Goal: Communication & Community: Ask a question

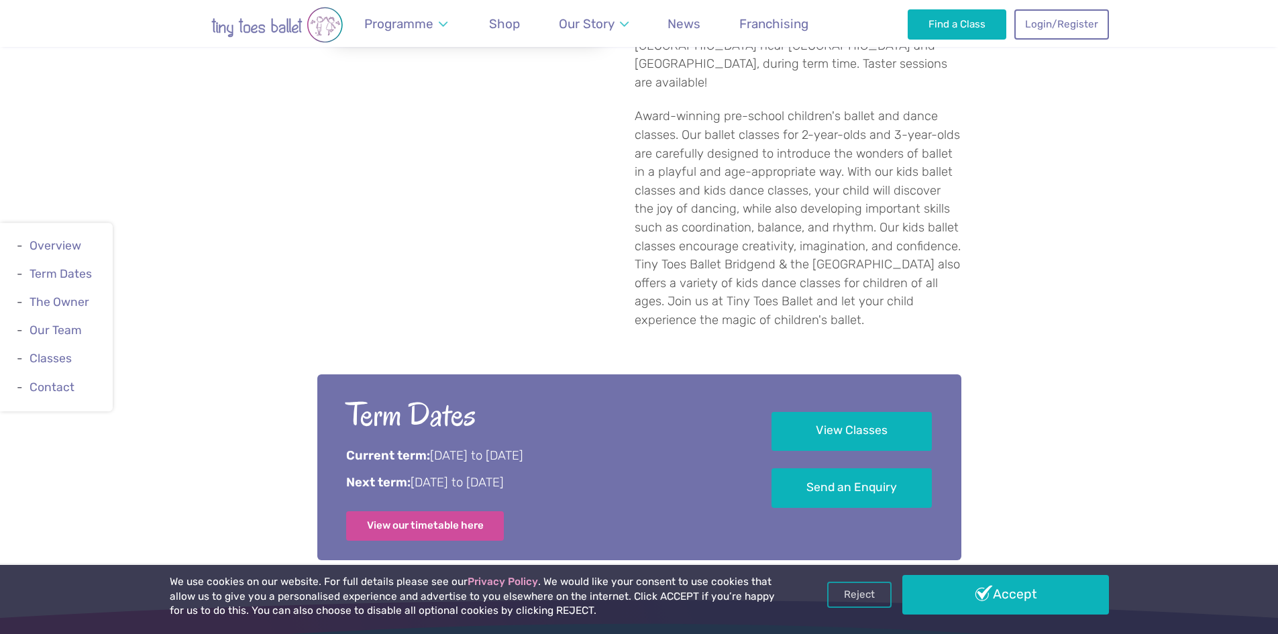
scroll to position [738, 0]
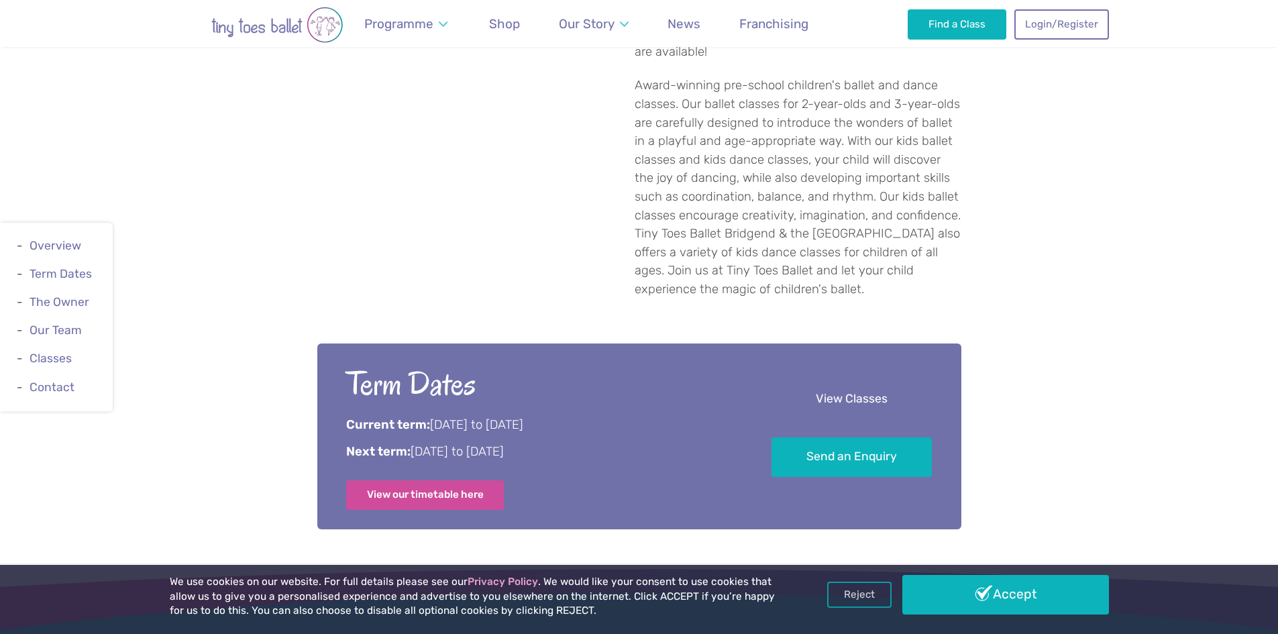
click at [821, 381] on link "View Classes" at bounding box center [852, 401] width 160 height 40
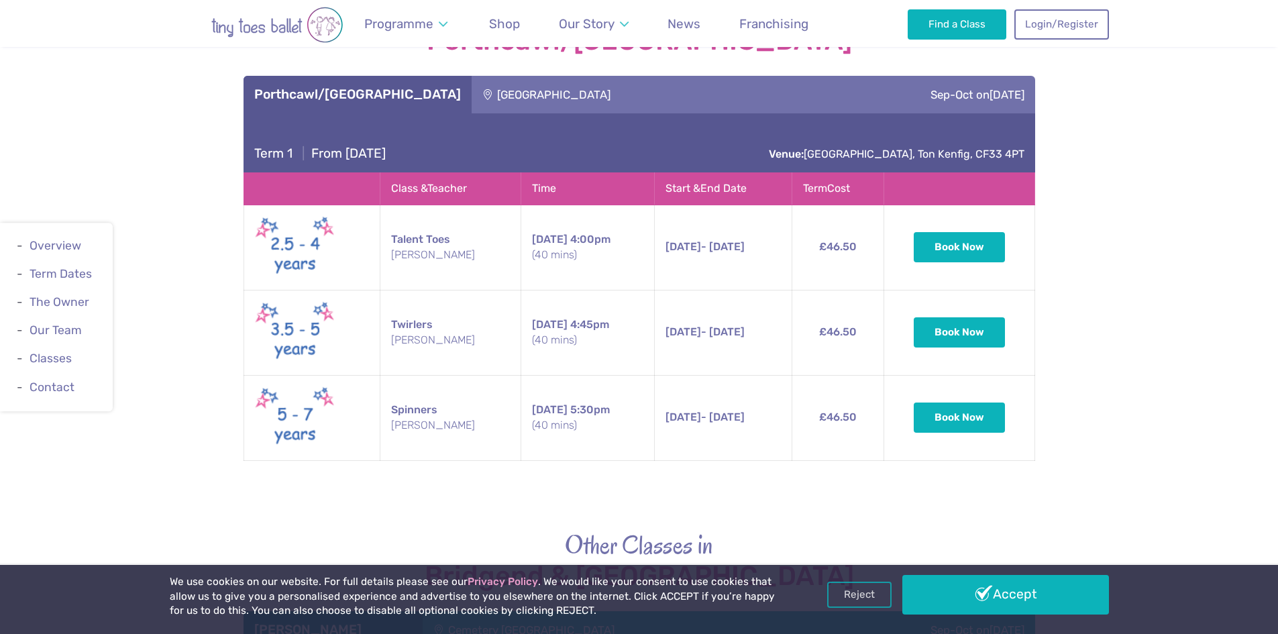
scroll to position [2566, 0]
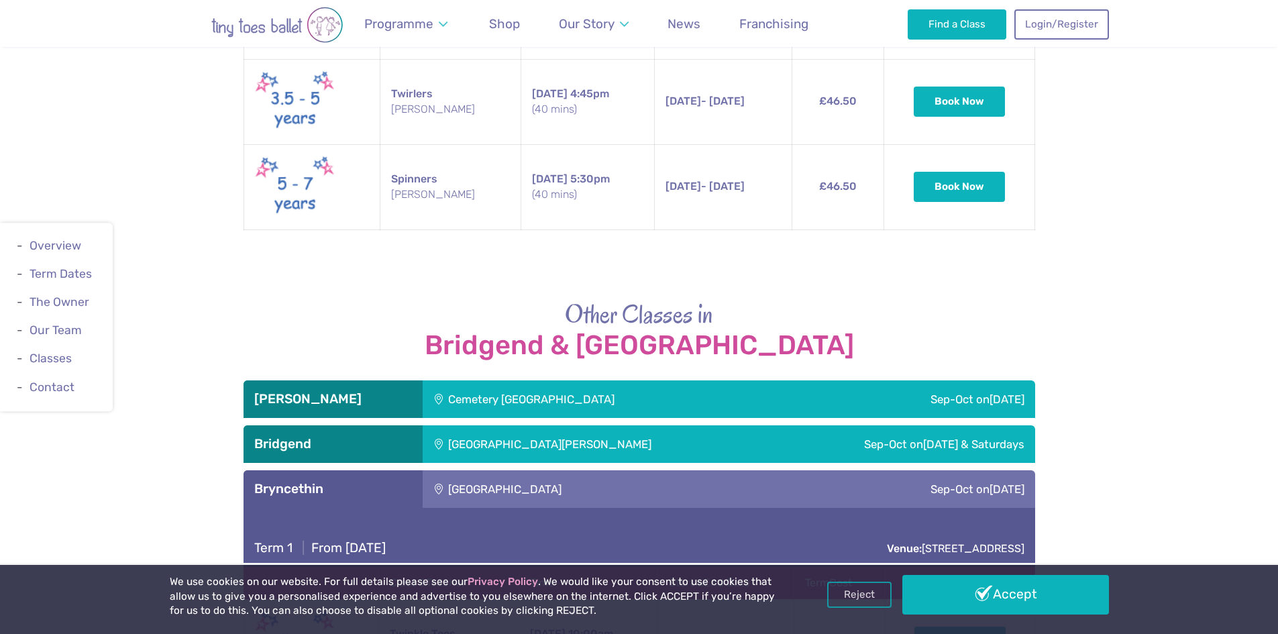
scroll to position [2768, 0]
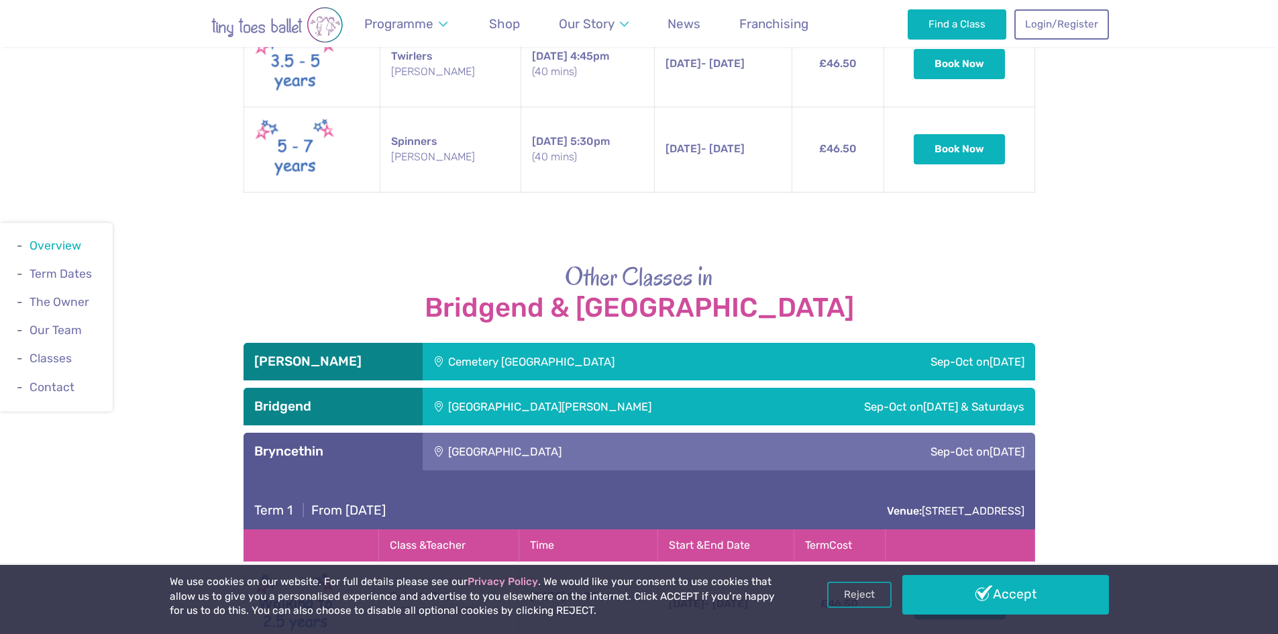
click at [77, 244] on link "Overview" at bounding box center [56, 245] width 52 height 13
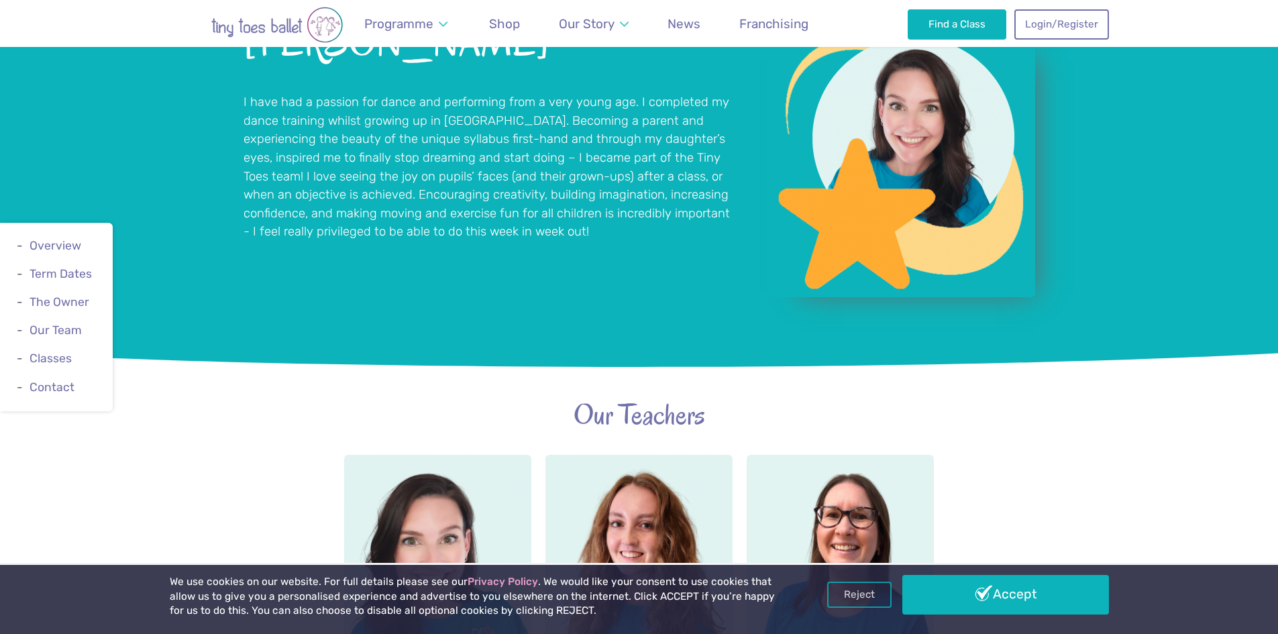
scroll to position [1631, 0]
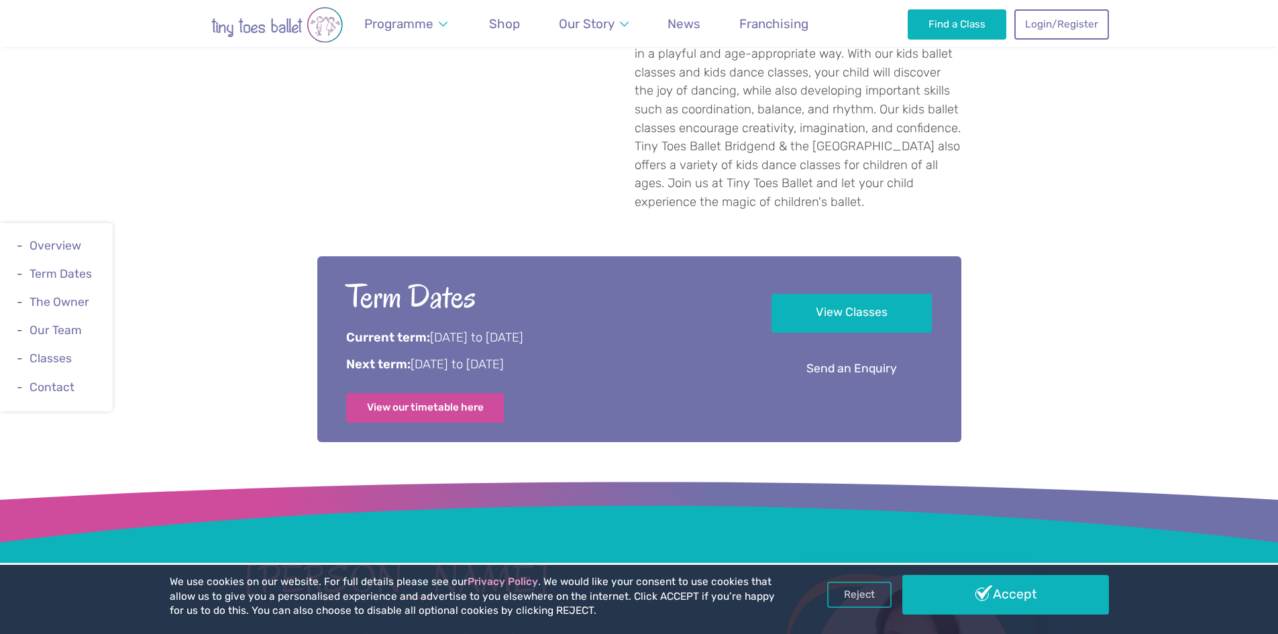
click at [833, 350] on link "Send an Enquiry" at bounding box center [852, 370] width 160 height 40
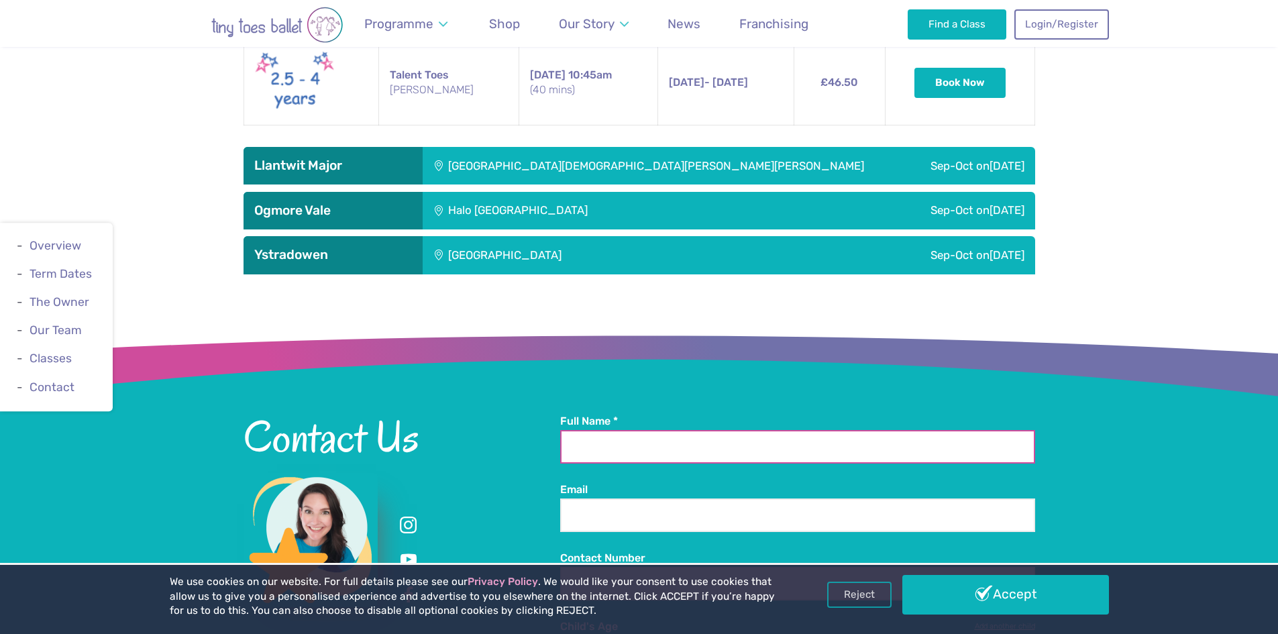
click at [625, 430] on input "Full Name *" at bounding box center [797, 447] width 475 height 34
type input "**********"
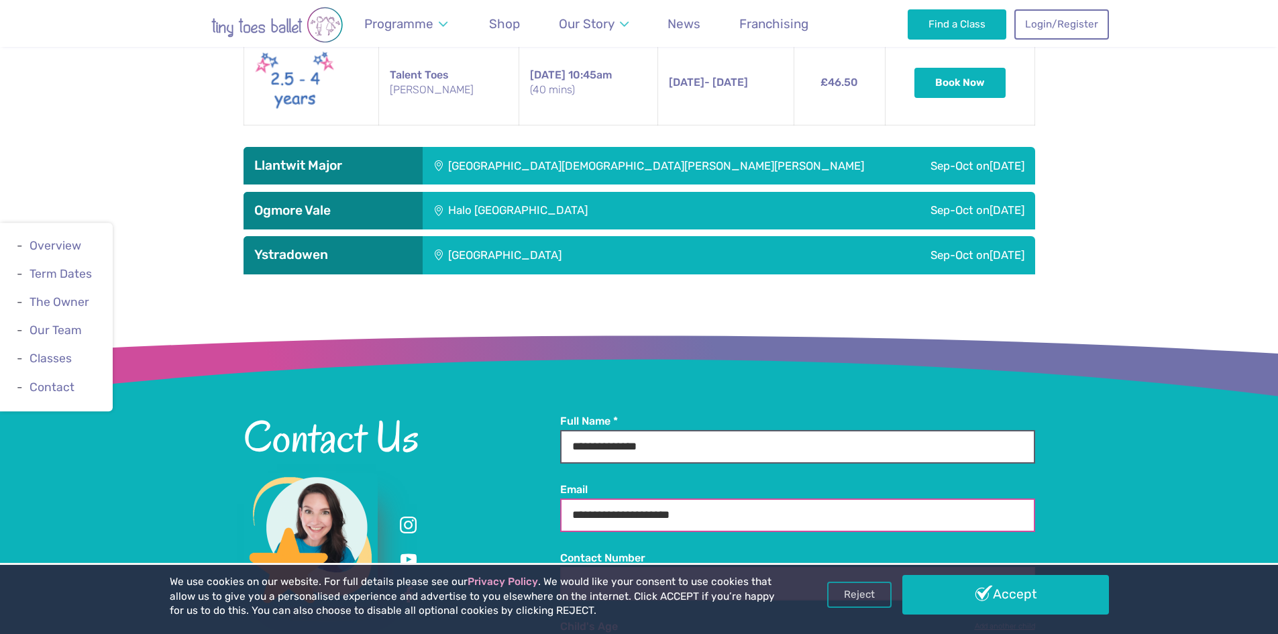
type input "**********"
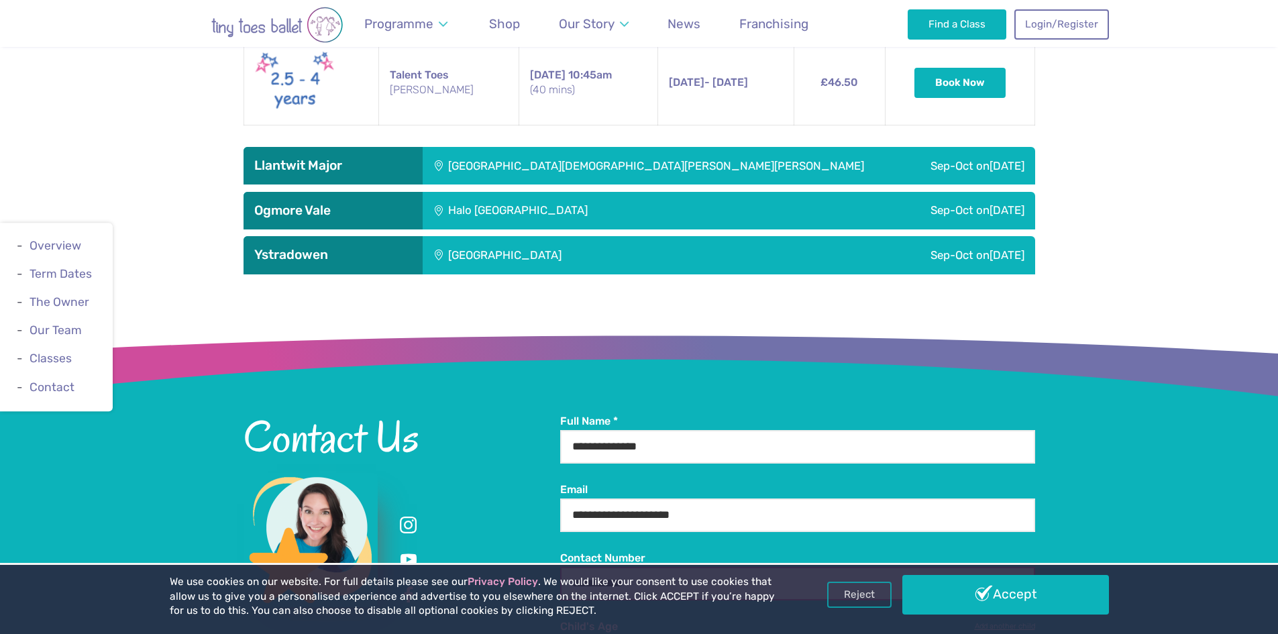
type input "**********"
select select "*"
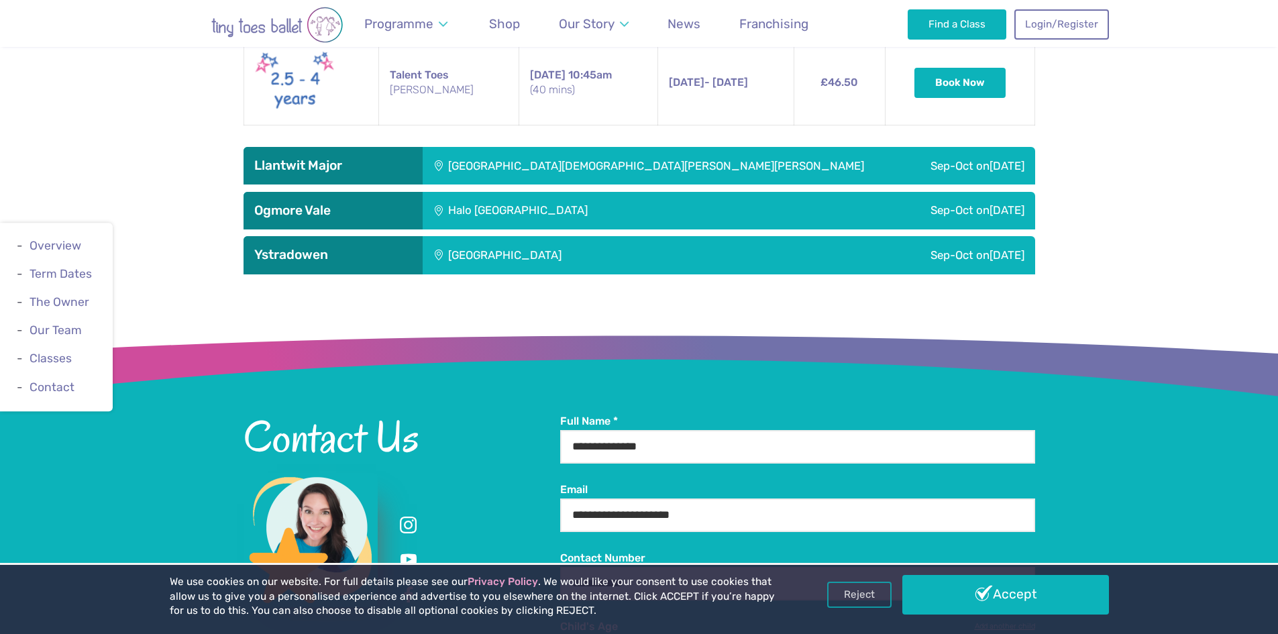
select select "*"
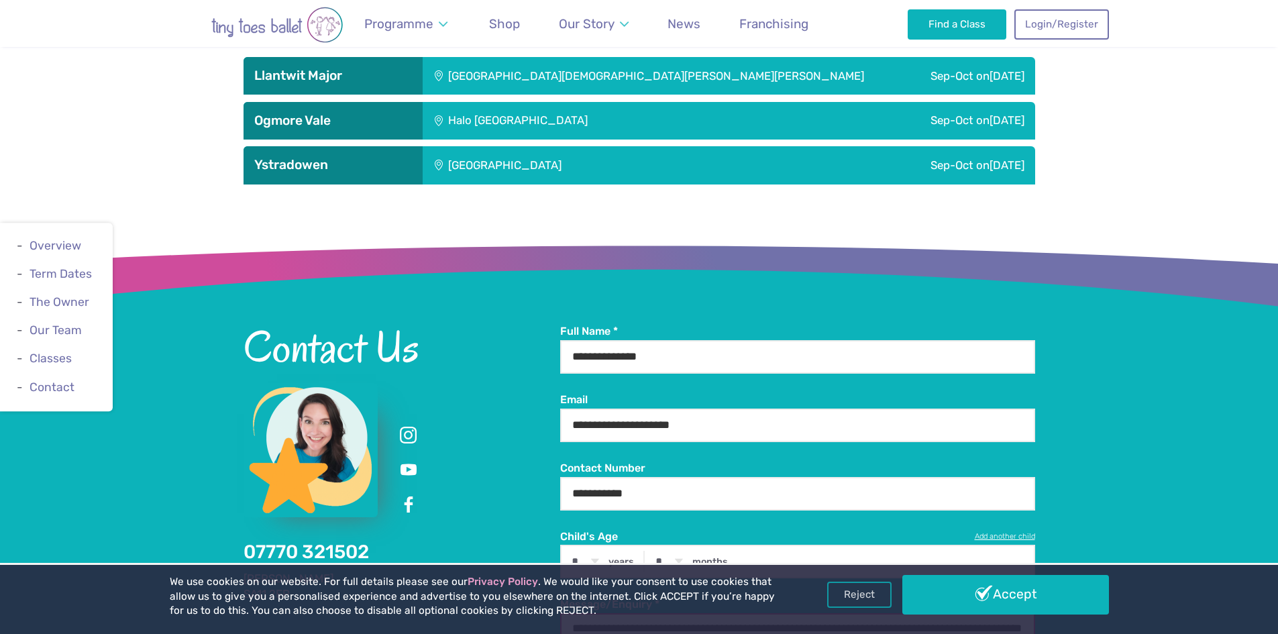
scroll to position [3509, 0]
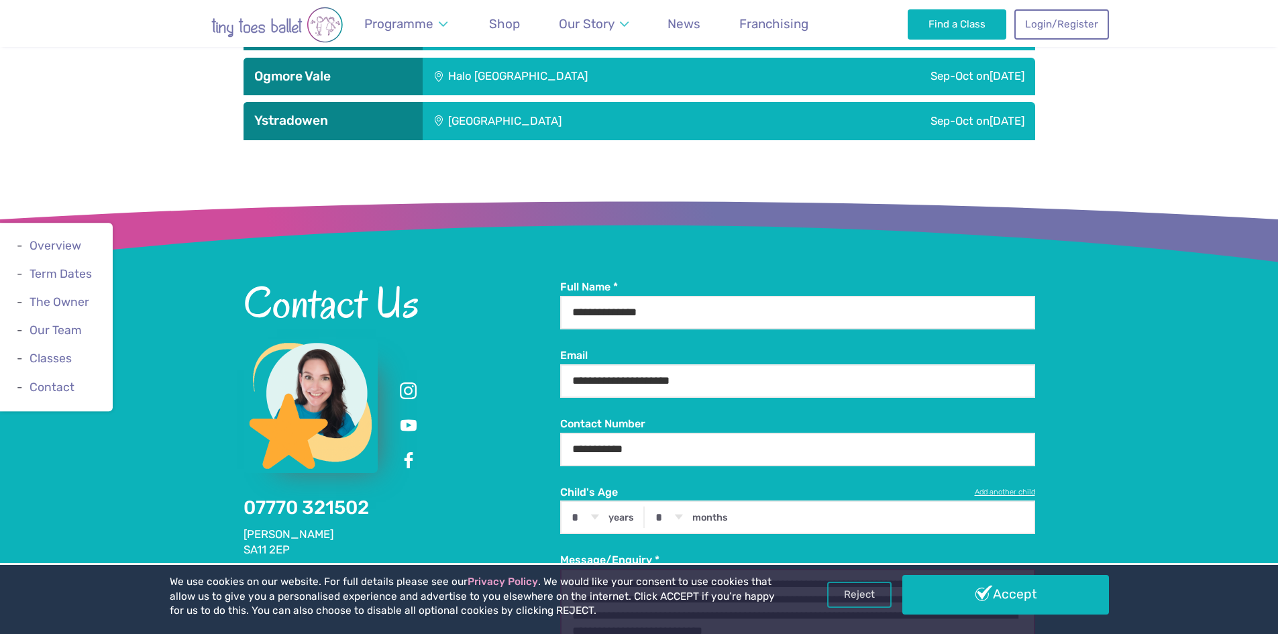
type textarea "**********"
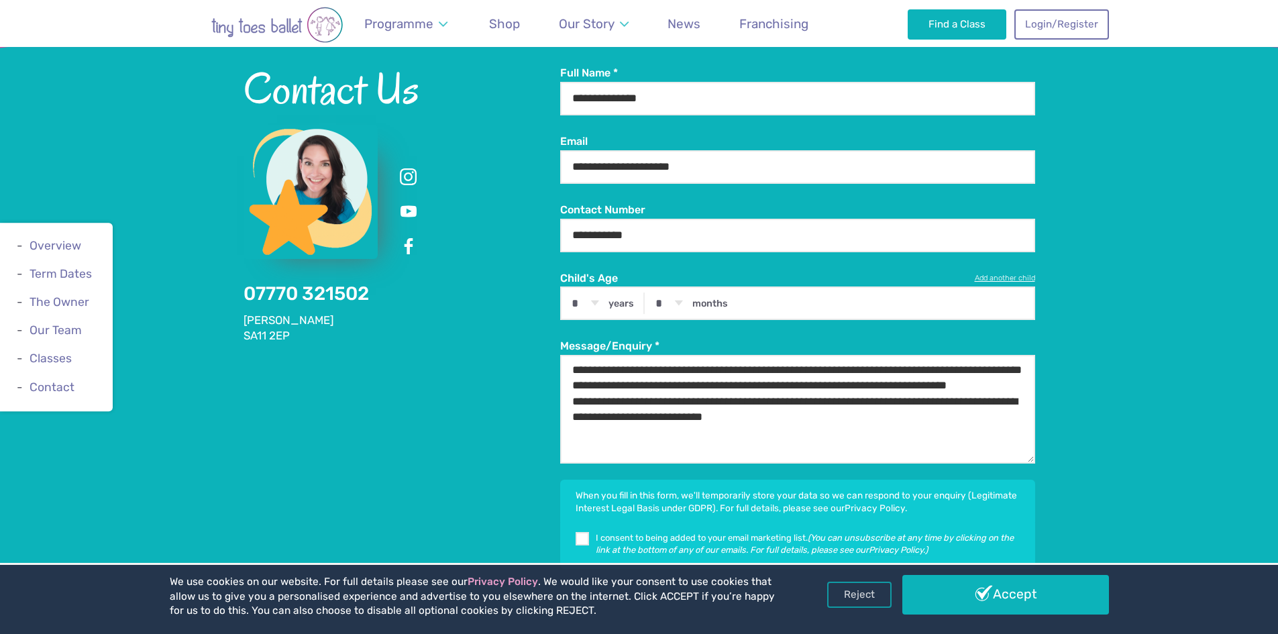
scroll to position [3777, 0]
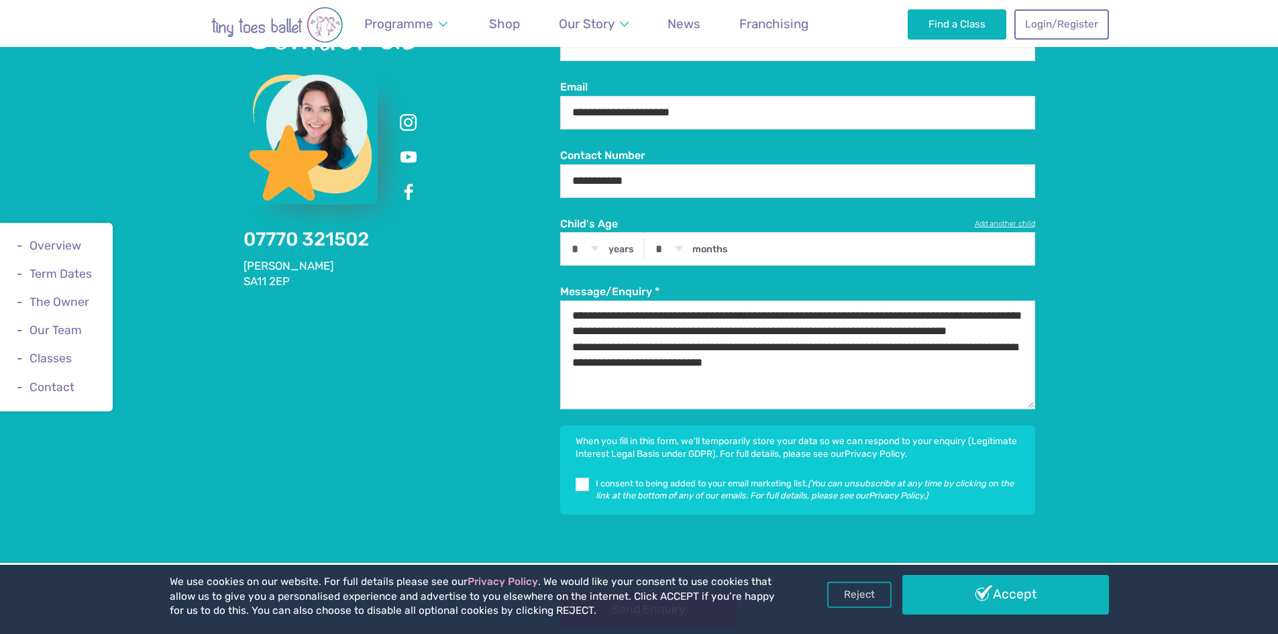
click at [656, 593] on button "Send Enquiry" at bounding box center [648, 610] width 177 height 34
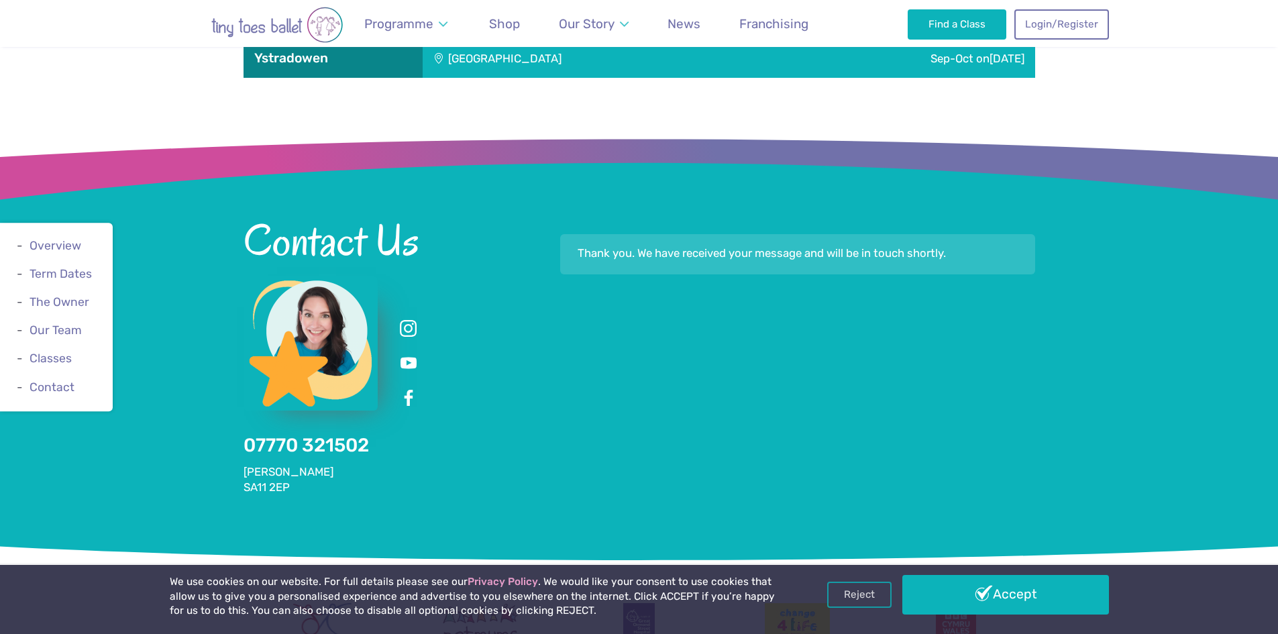
scroll to position [3594, 0]
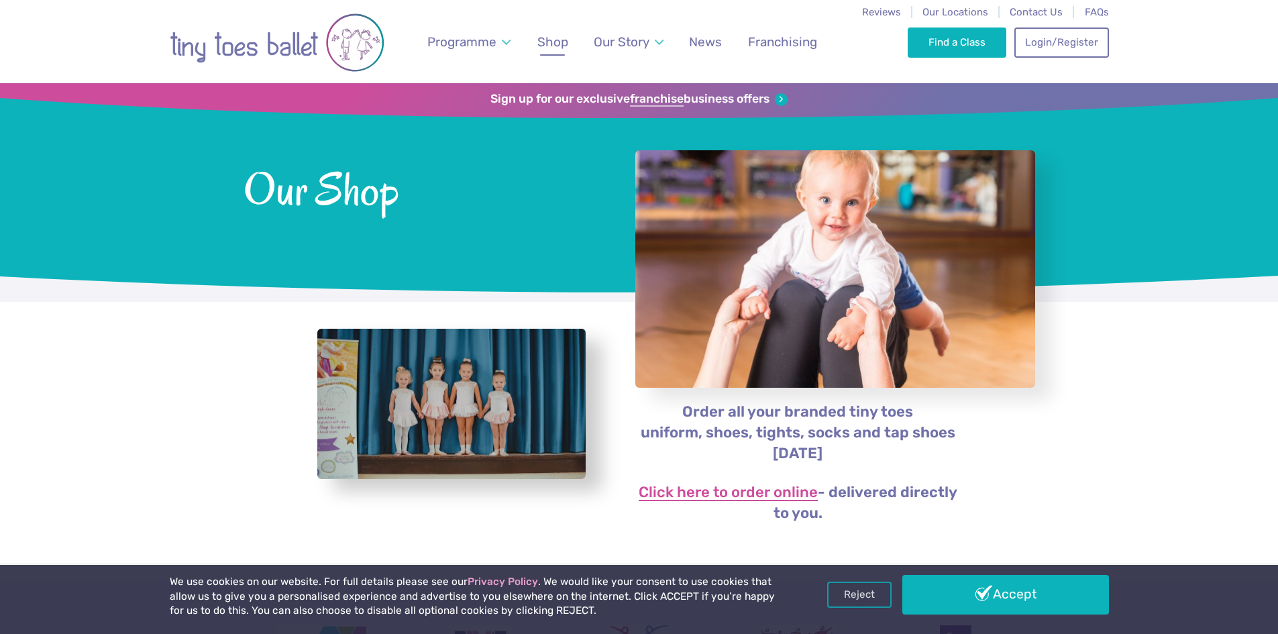
click at [666, 492] on link "Click here to order online" at bounding box center [728, 493] width 179 height 16
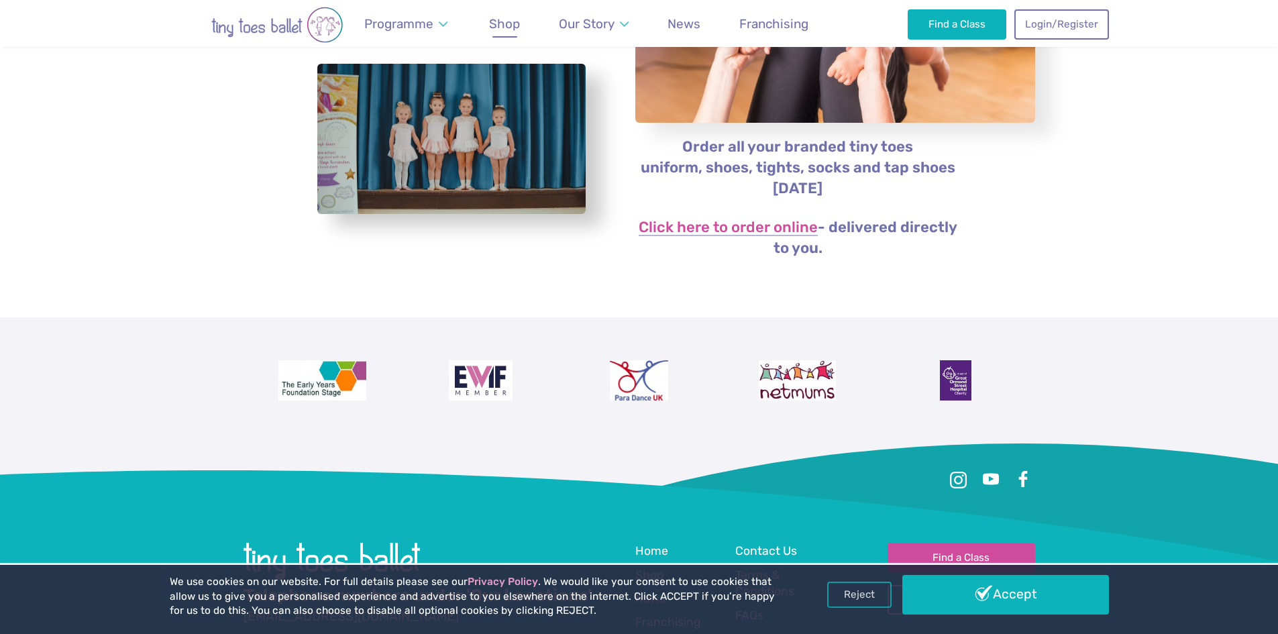
scroll to position [268, 0]
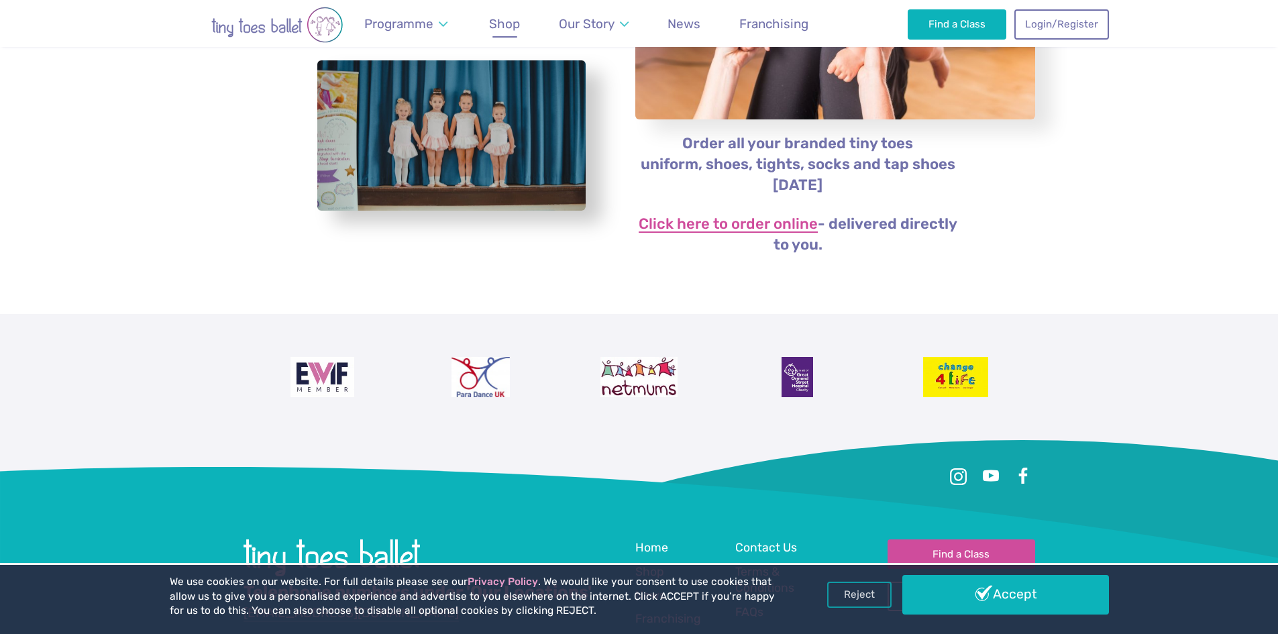
click at [715, 223] on link "Click here to order online" at bounding box center [728, 225] width 179 height 16
